Goal: Find specific page/section

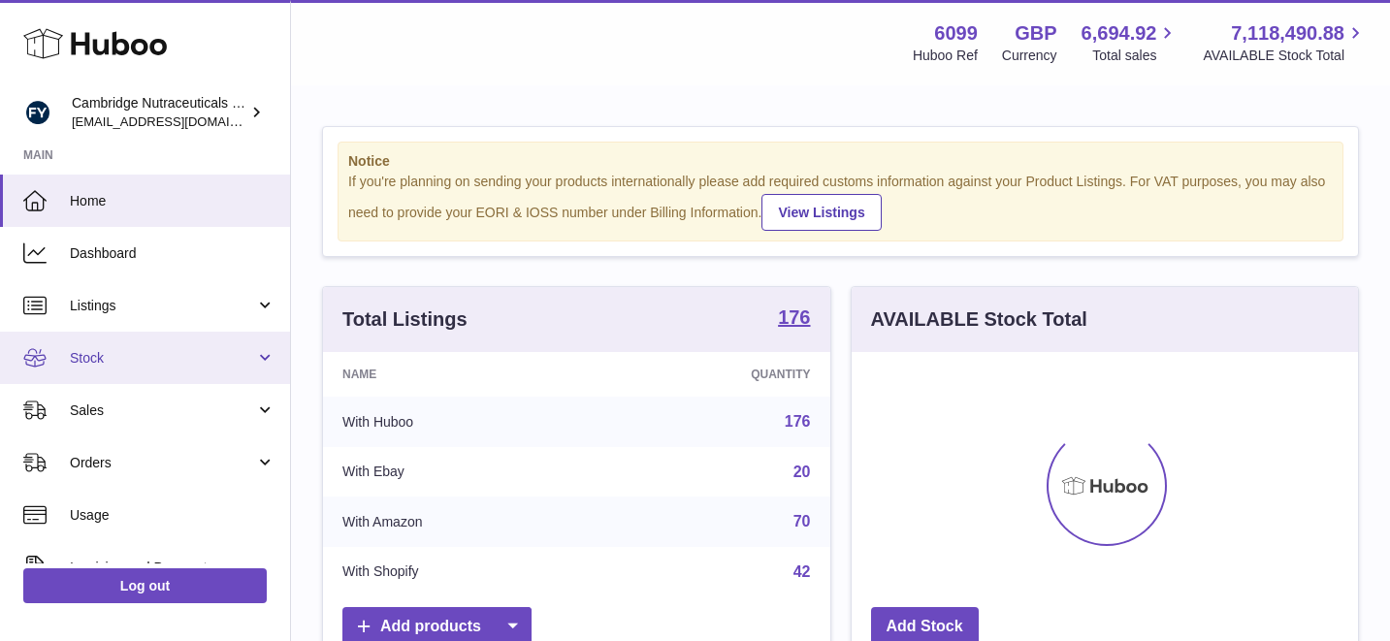
scroll to position [303, 507]
click at [180, 360] on span "Stock" at bounding box center [162, 358] width 185 height 18
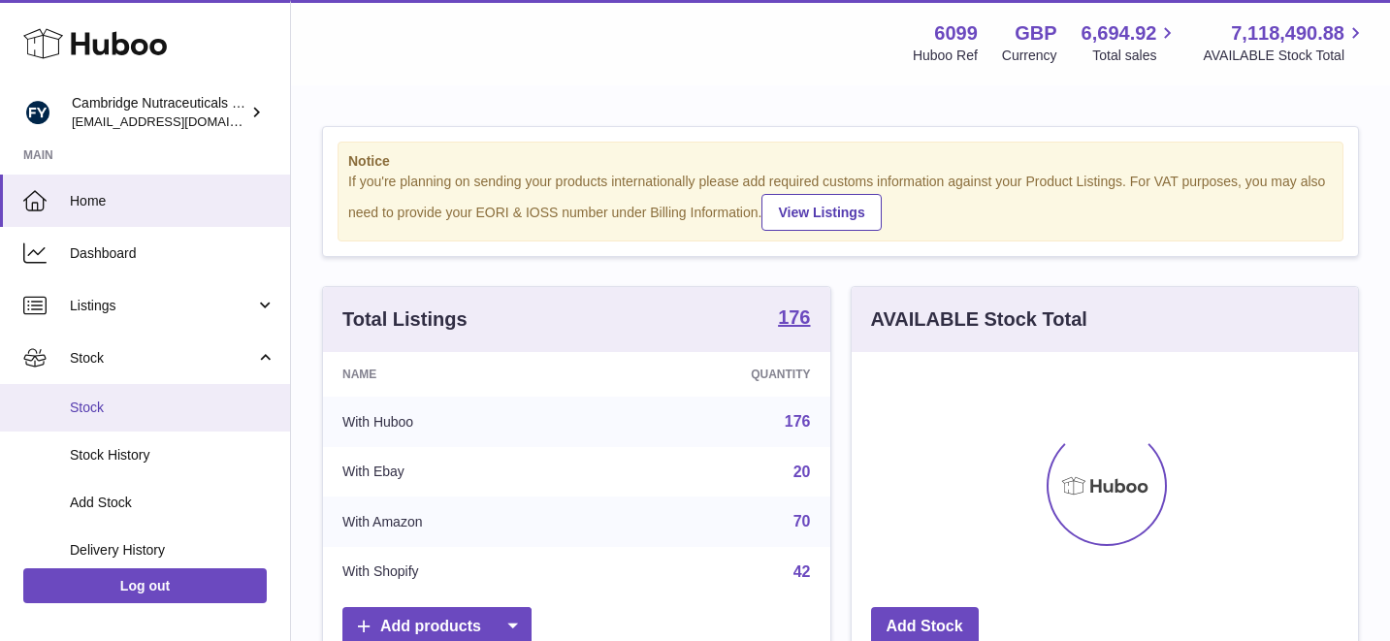
click at [177, 411] on span "Stock" at bounding box center [173, 408] width 206 height 18
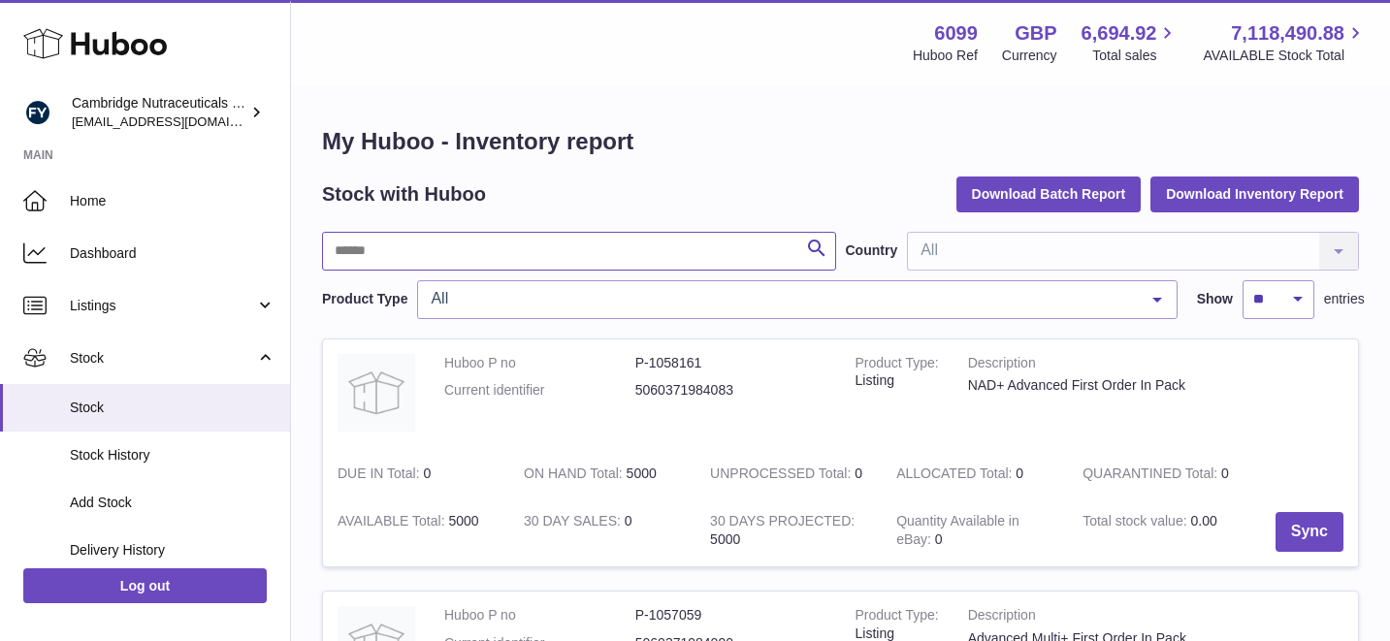
click at [488, 257] on input "text" at bounding box center [579, 251] width 514 height 39
type input "*"
type input "**********"
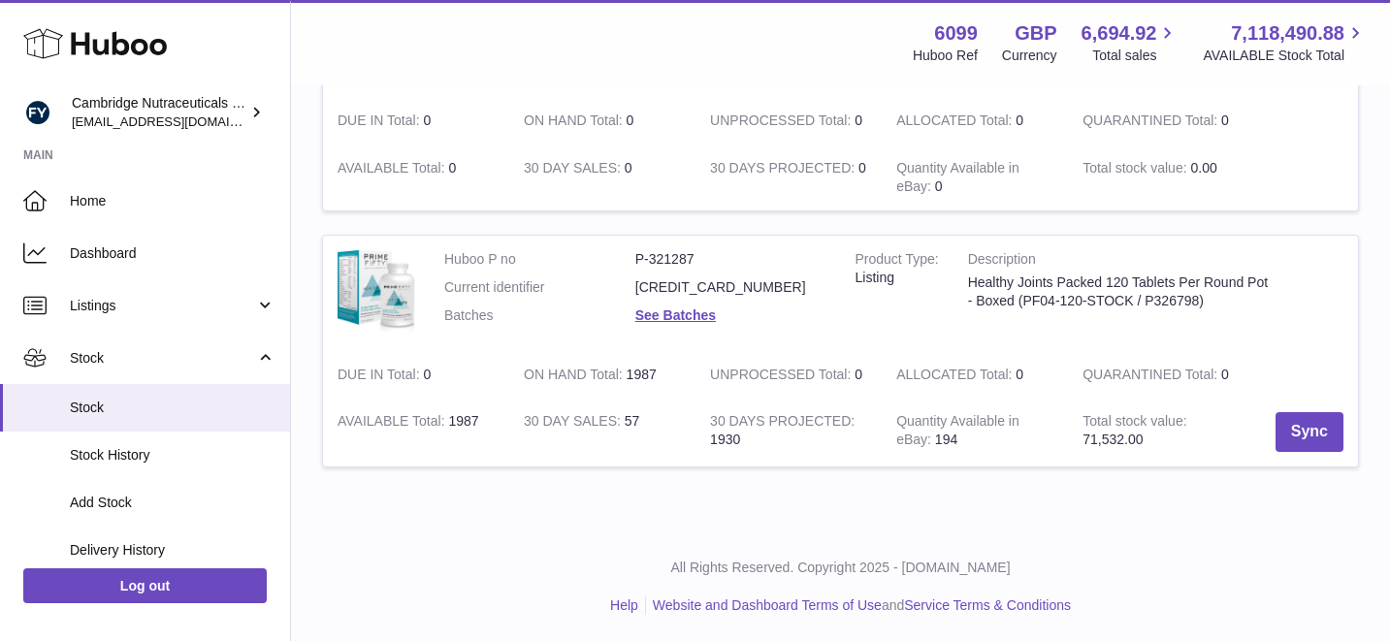
scroll to position [1131, 0]
